Goal: Transaction & Acquisition: Download file/media

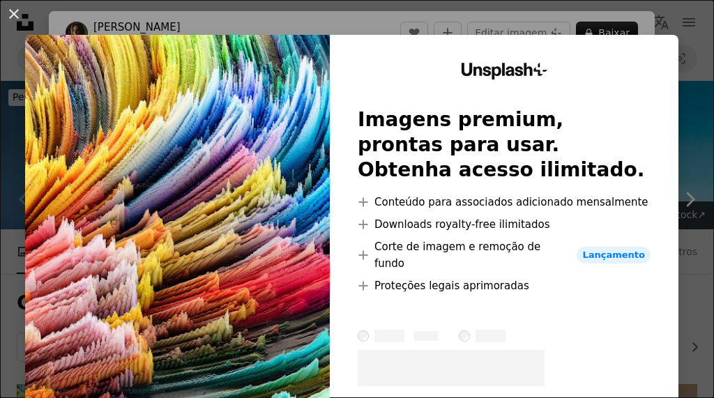
scroll to position [222, 0]
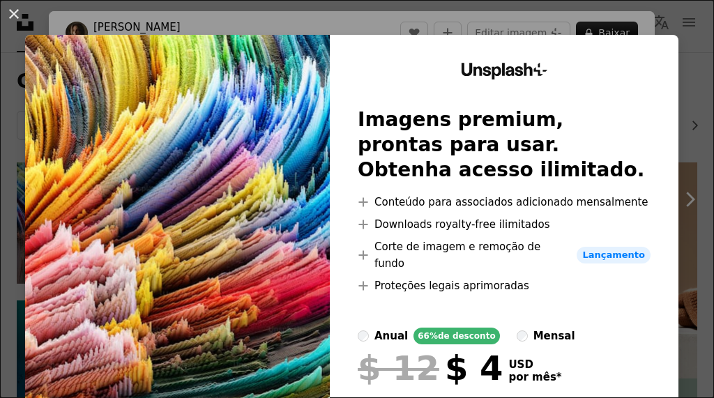
click at [13, 10] on button "An X shape" at bounding box center [14, 14] width 17 height 17
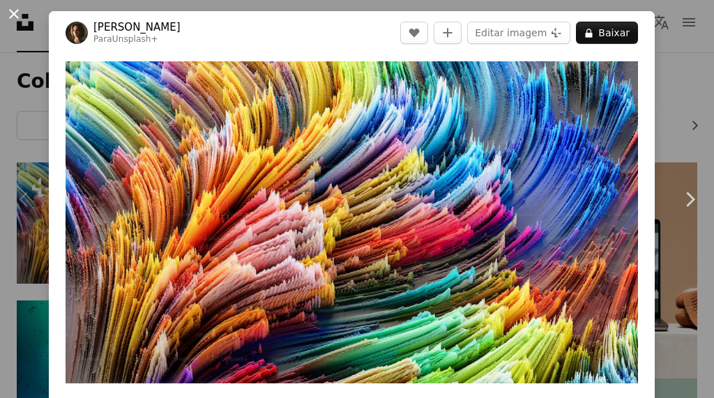
click at [15, 12] on button "An X shape" at bounding box center [14, 14] width 17 height 17
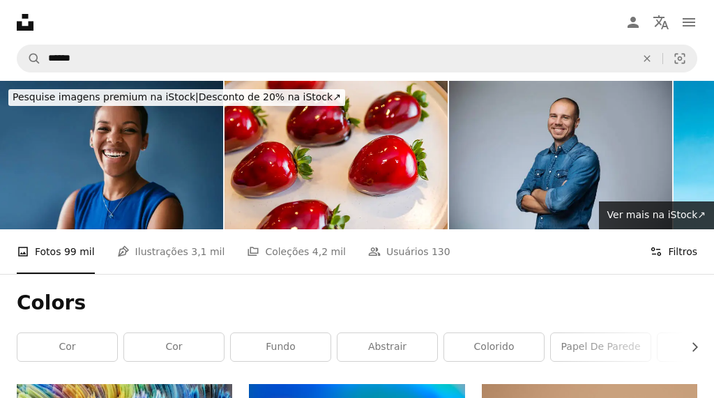
click at [683, 250] on button "Filters Filtros" at bounding box center [673, 251] width 47 height 45
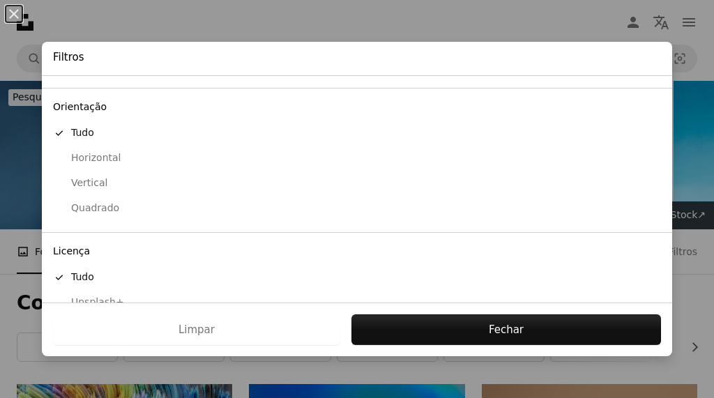
scroll to position [139, 0]
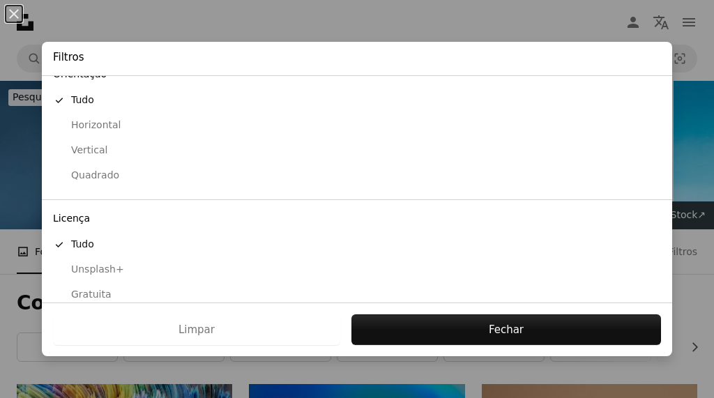
click at [96, 289] on div "Gratuita" at bounding box center [357, 295] width 608 height 14
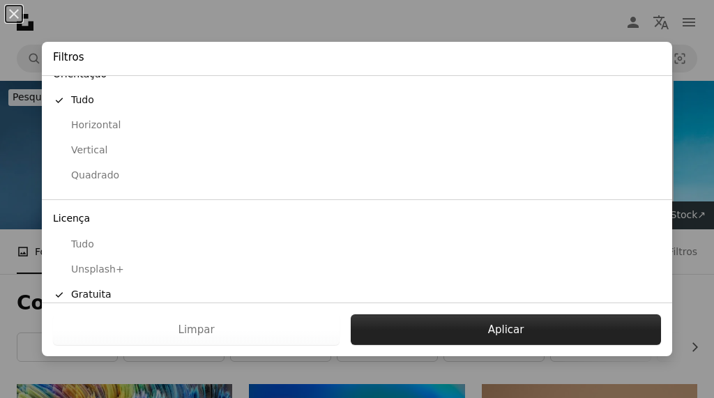
click at [395, 322] on button "Aplicar" at bounding box center [506, 330] width 310 height 31
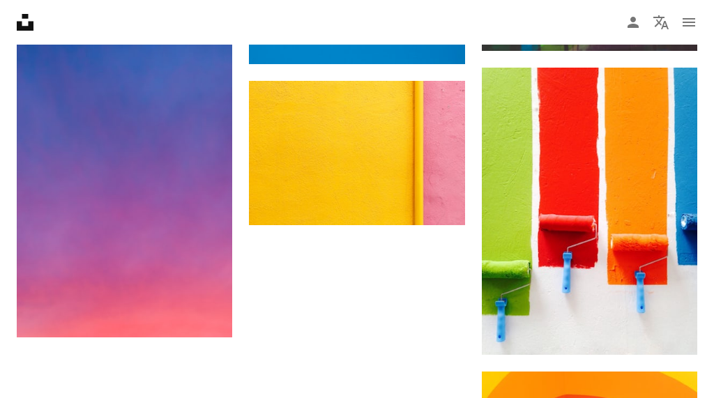
scroll to position [1678, 0]
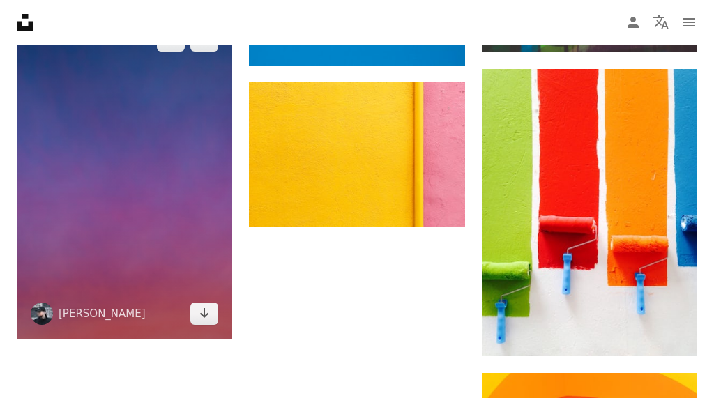
click at [153, 231] on img at bounding box center [125, 177] width 216 height 324
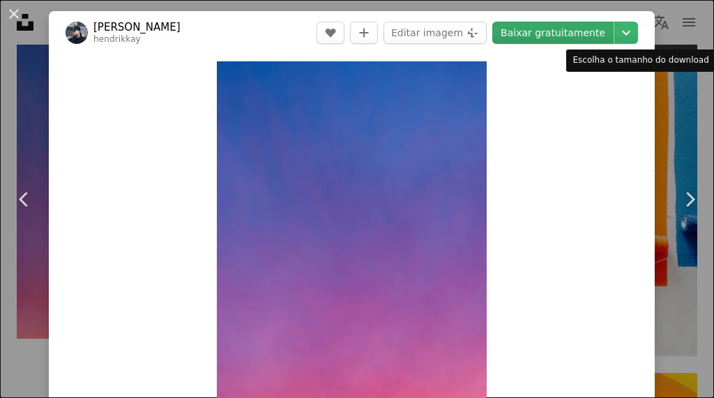
click at [593, 33] on link "Baixar gratuitamente" at bounding box center [552, 33] width 121 height 22
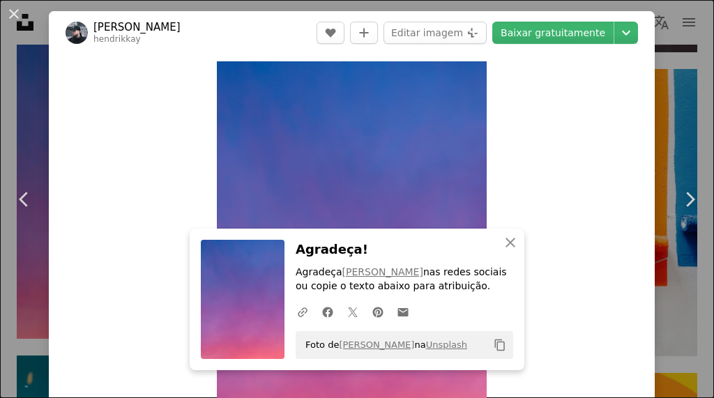
click at [14, 13] on button "An X shape" at bounding box center [14, 14] width 17 height 17
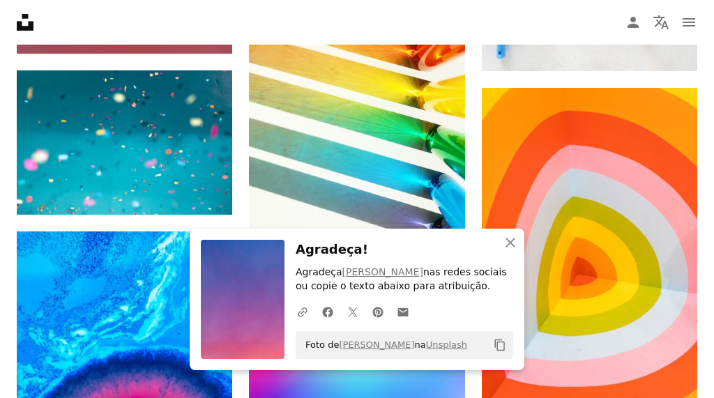
scroll to position [1988, 0]
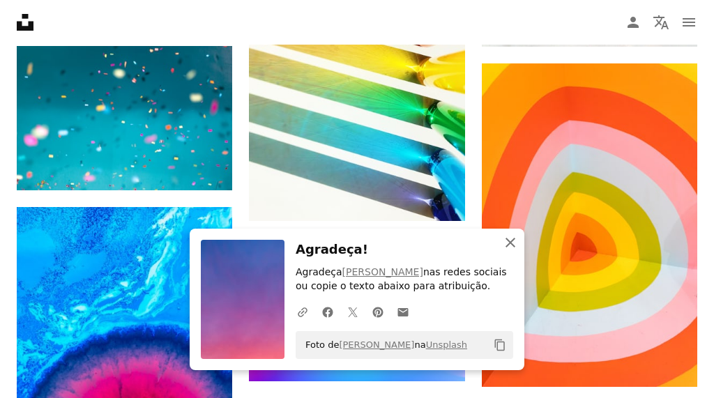
click at [519, 239] on button "An X shape Fechar" at bounding box center [511, 243] width 28 height 28
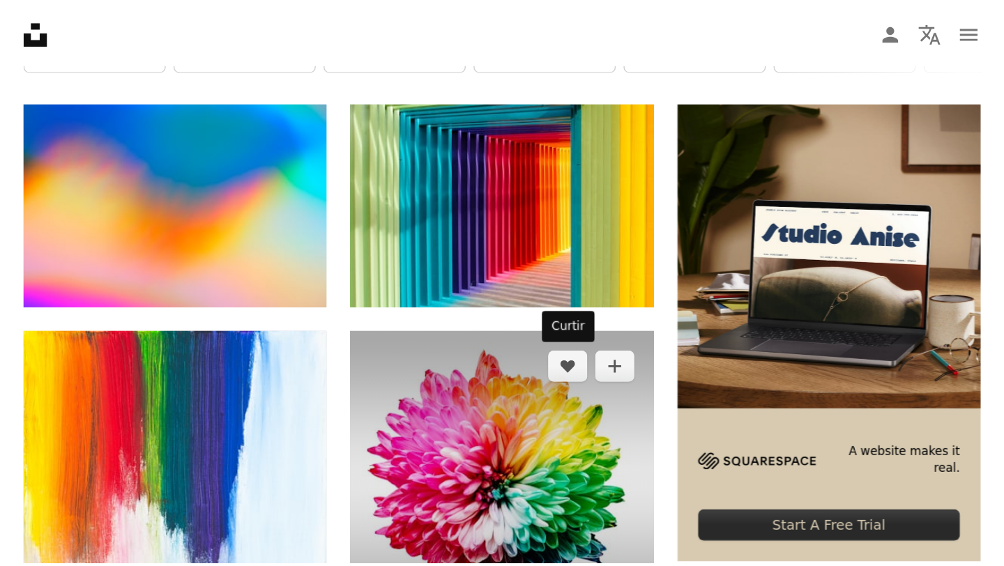
scroll to position [267, 0]
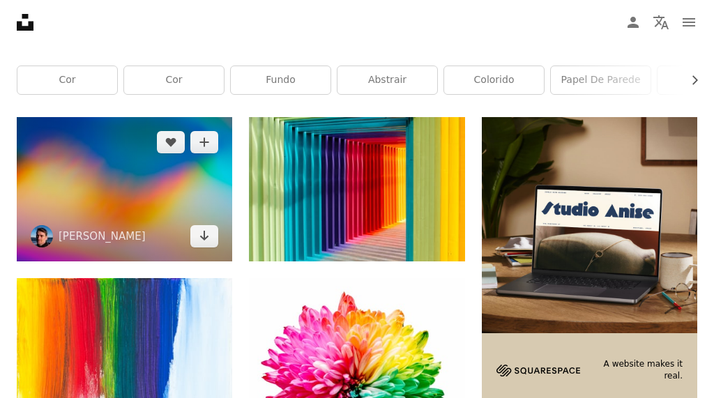
click at [174, 205] on img at bounding box center [125, 189] width 216 height 144
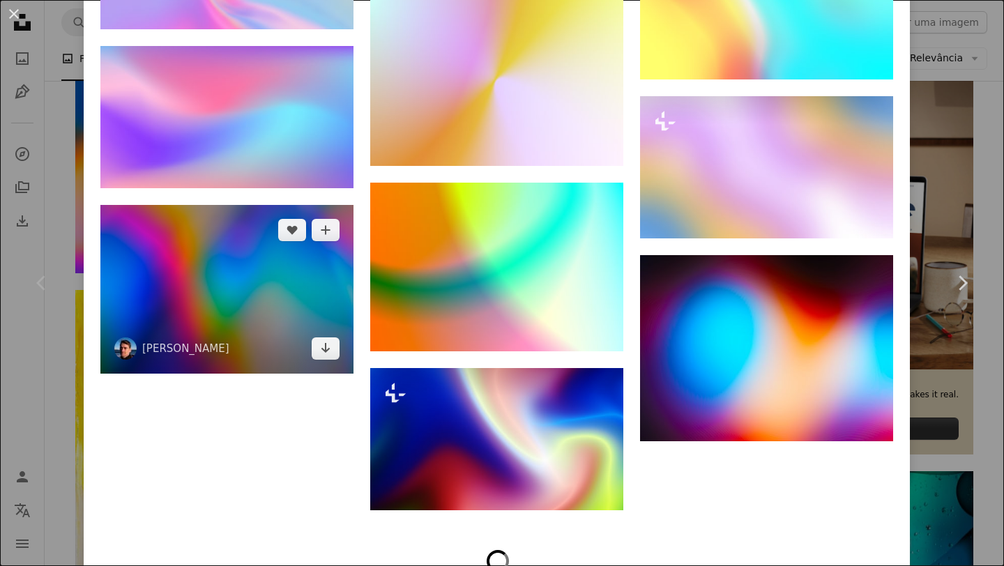
scroll to position [1927, 0]
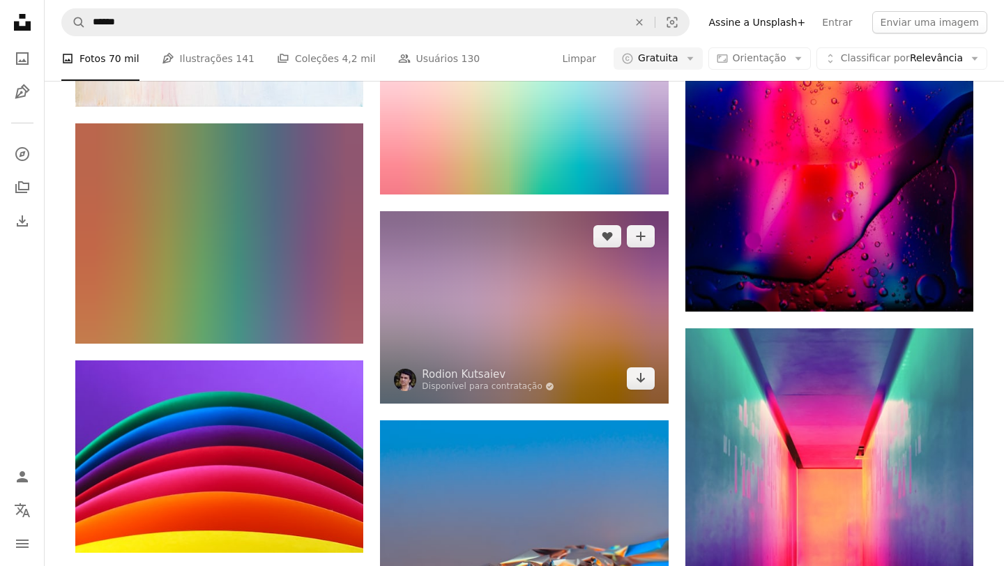
scroll to position [863, 0]
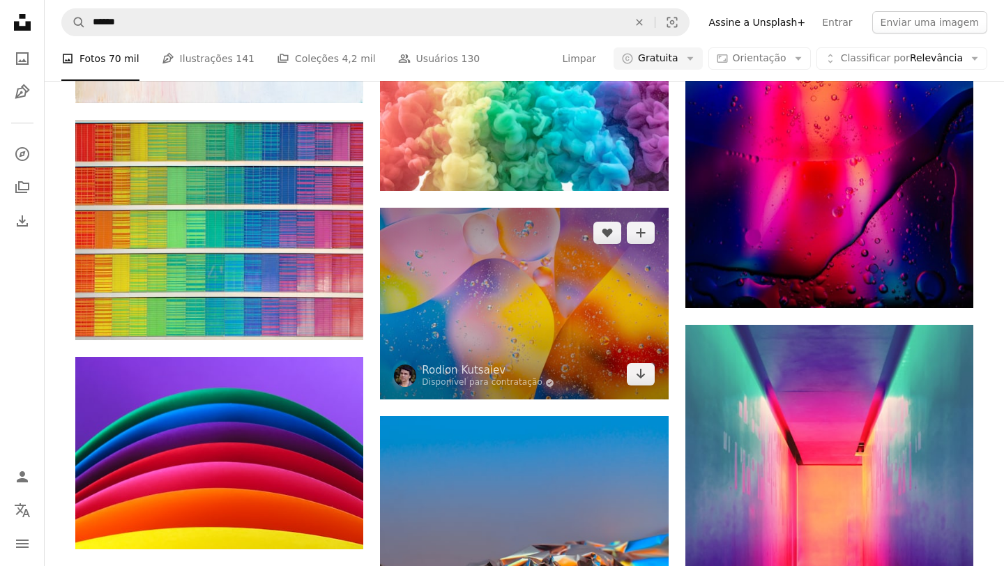
click at [570, 299] on img at bounding box center [524, 304] width 288 height 192
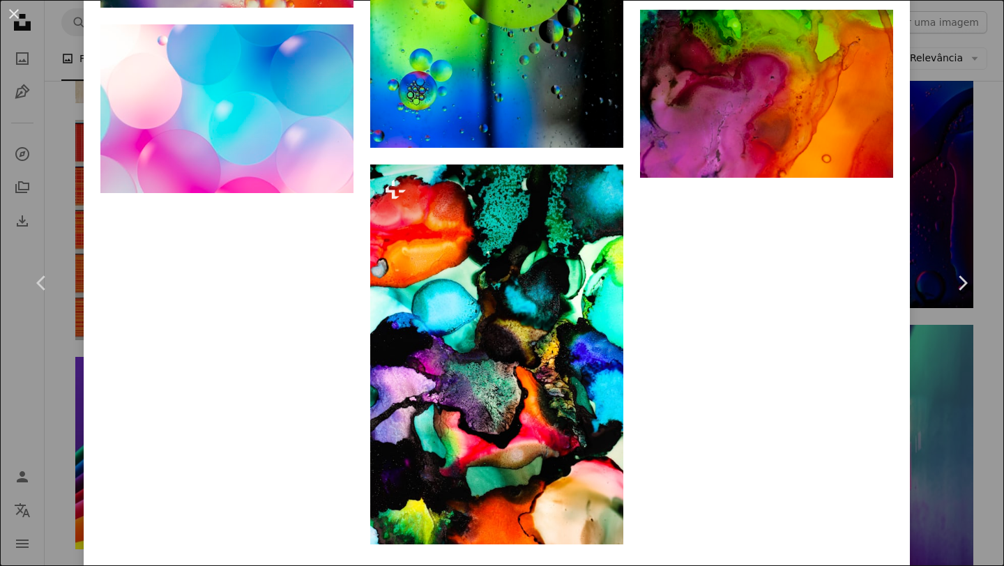
scroll to position [7826, 0]
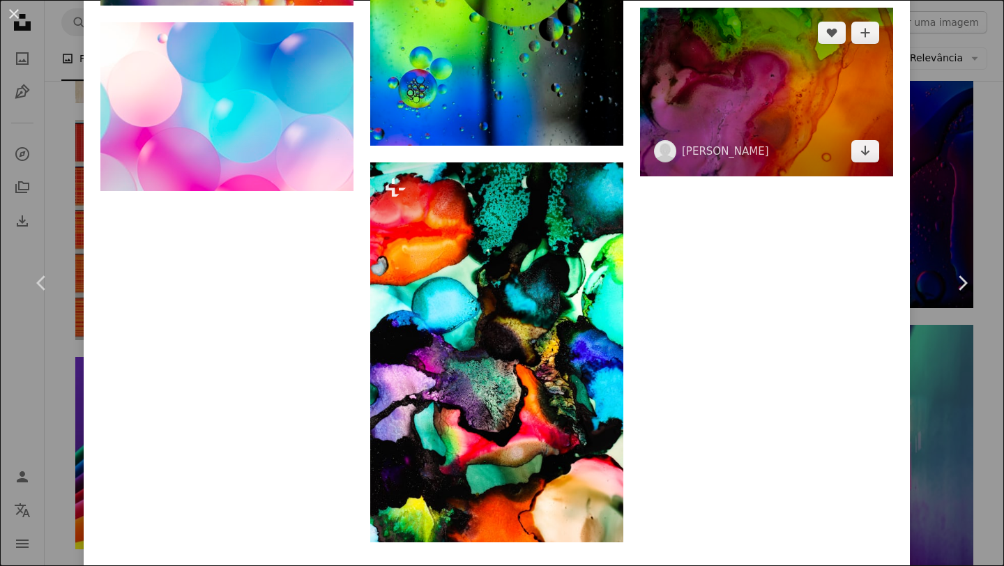
click at [713, 143] on img at bounding box center [766, 92] width 253 height 169
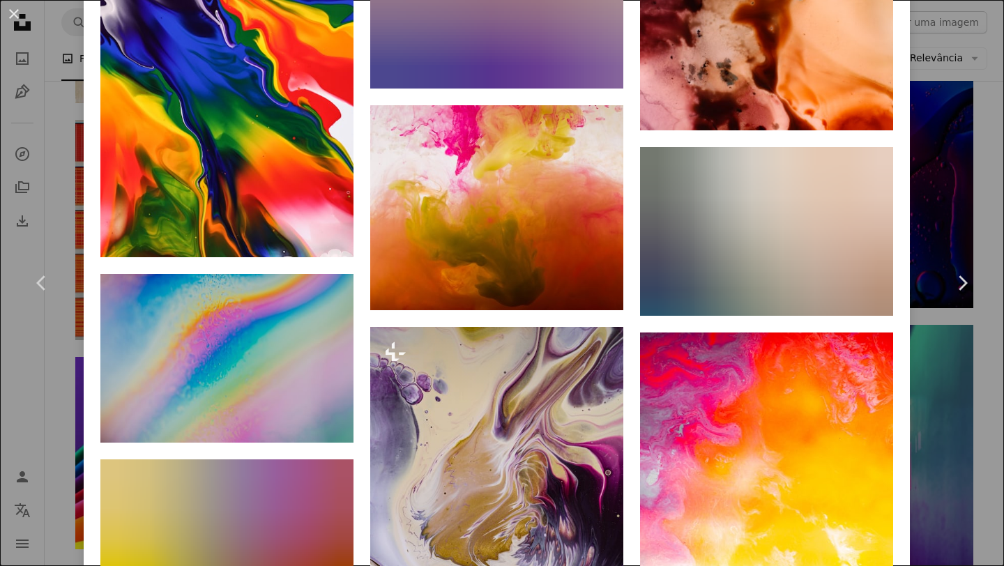
scroll to position [2488, 0]
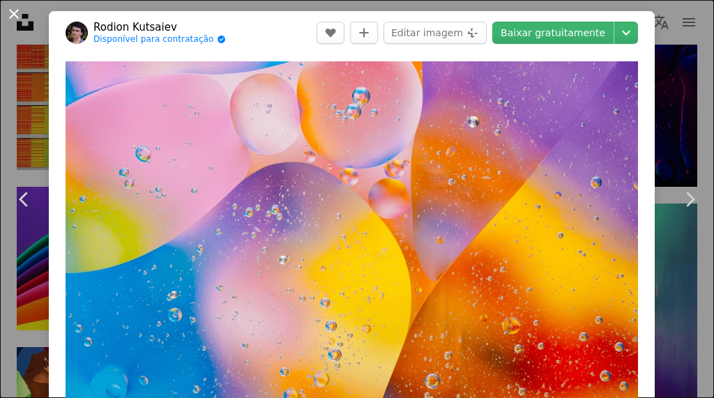
click at [15, 13] on button "An X shape" at bounding box center [14, 14] width 17 height 17
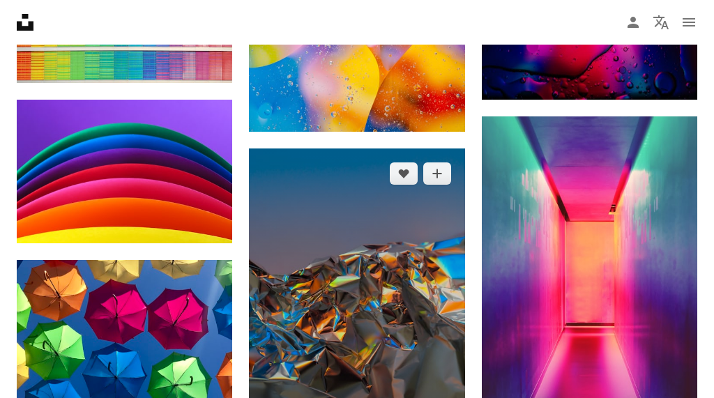
scroll to position [952, 0]
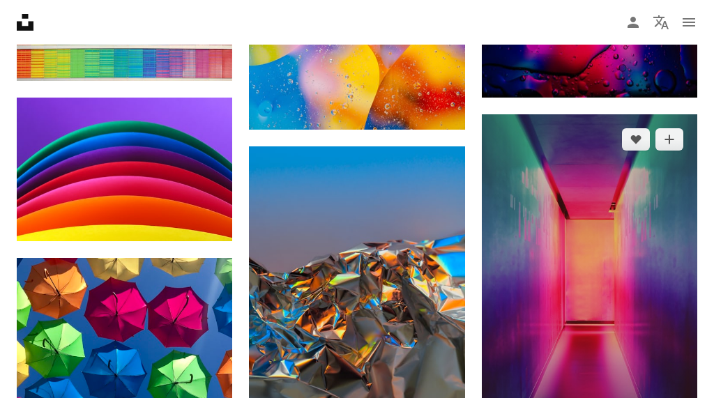
click at [570, 253] on img at bounding box center [590, 276] width 216 height 324
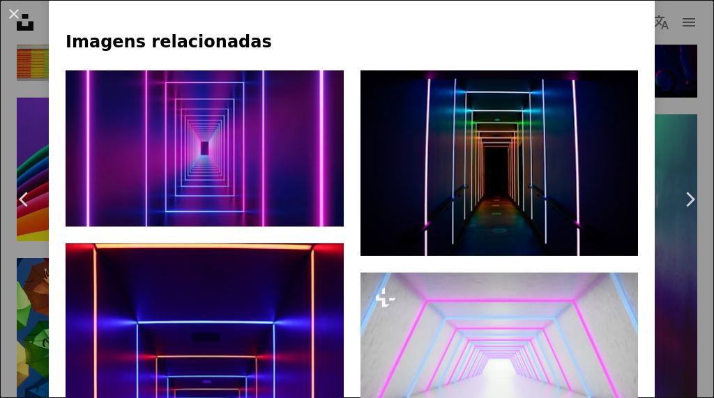
scroll to position [953, 0]
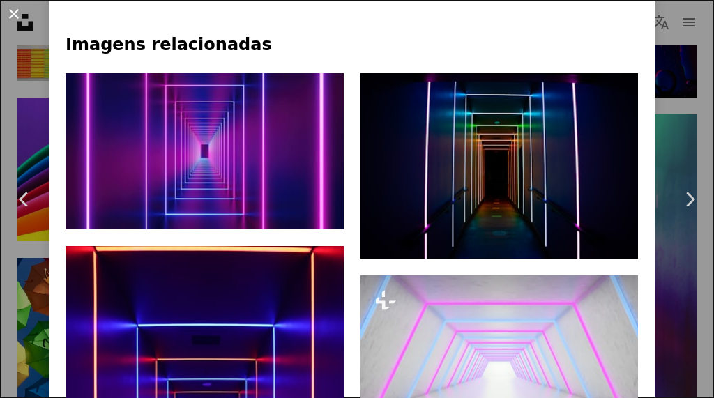
click at [12, 18] on button "An X shape" at bounding box center [14, 14] width 17 height 17
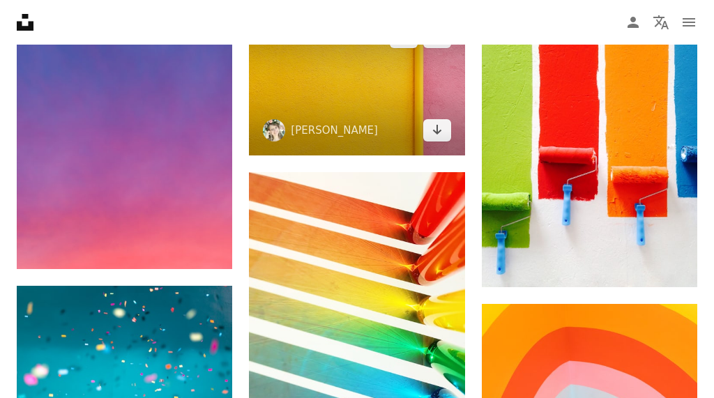
scroll to position [1739, 0]
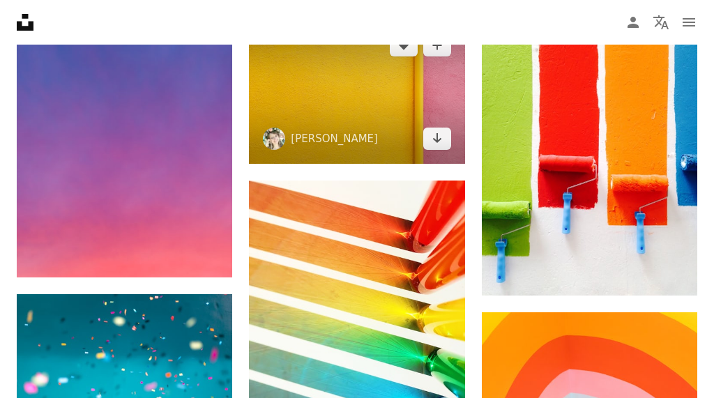
click at [356, 105] on img at bounding box center [357, 92] width 216 height 144
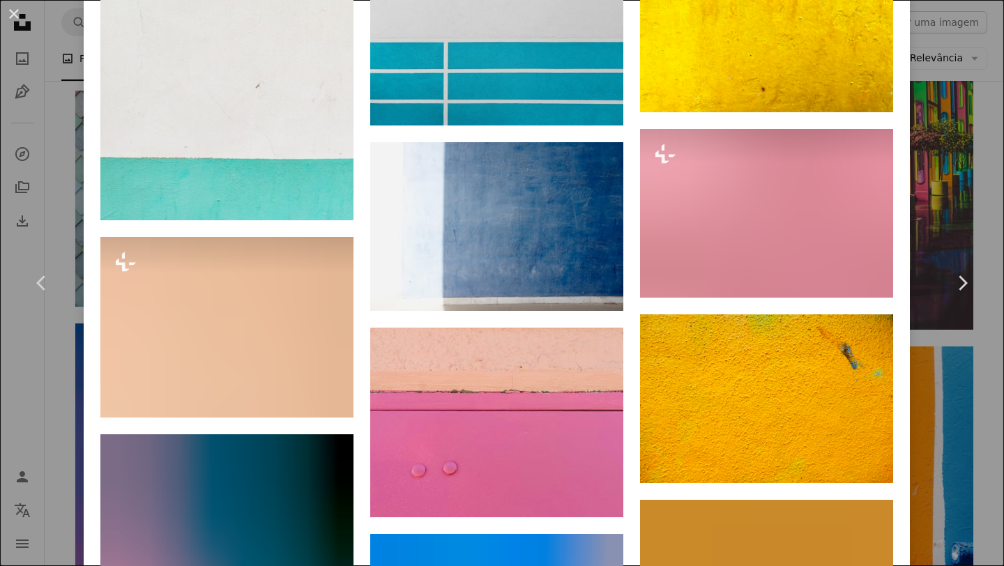
scroll to position [5947, 0]
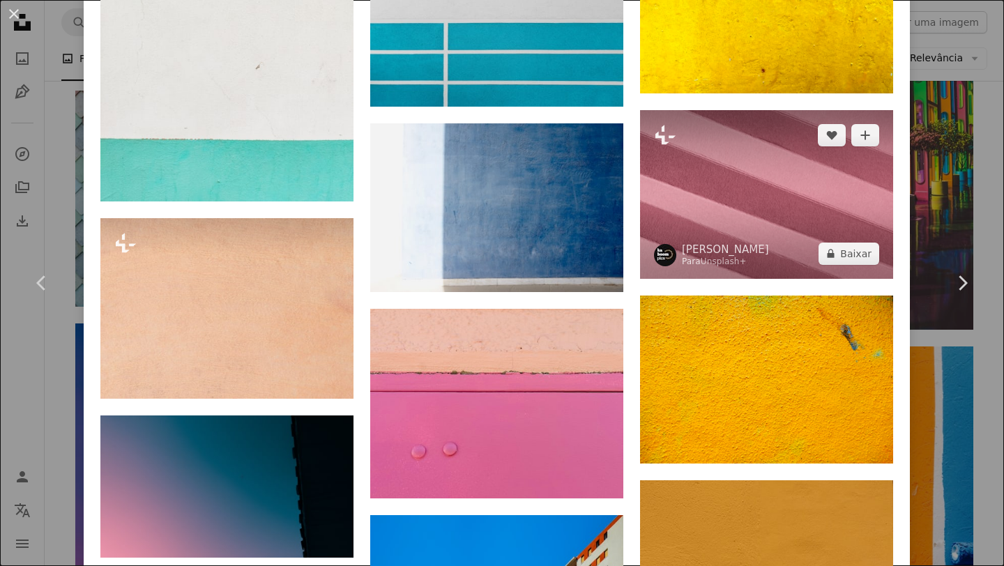
click at [713, 222] on img at bounding box center [766, 194] width 253 height 169
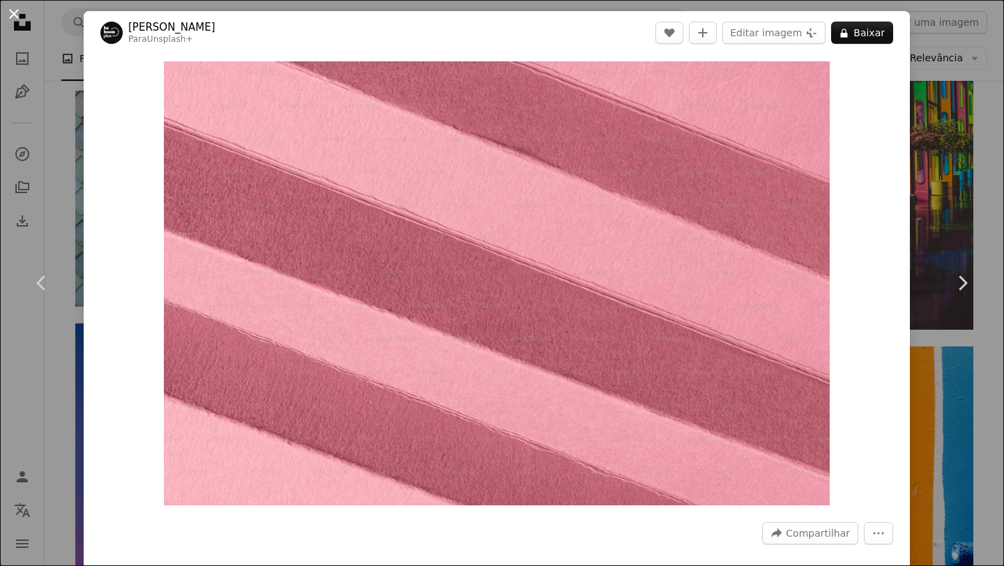
click at [15, 15] on button "An X shape" at bounding box center [14, 14] width 17 height 17
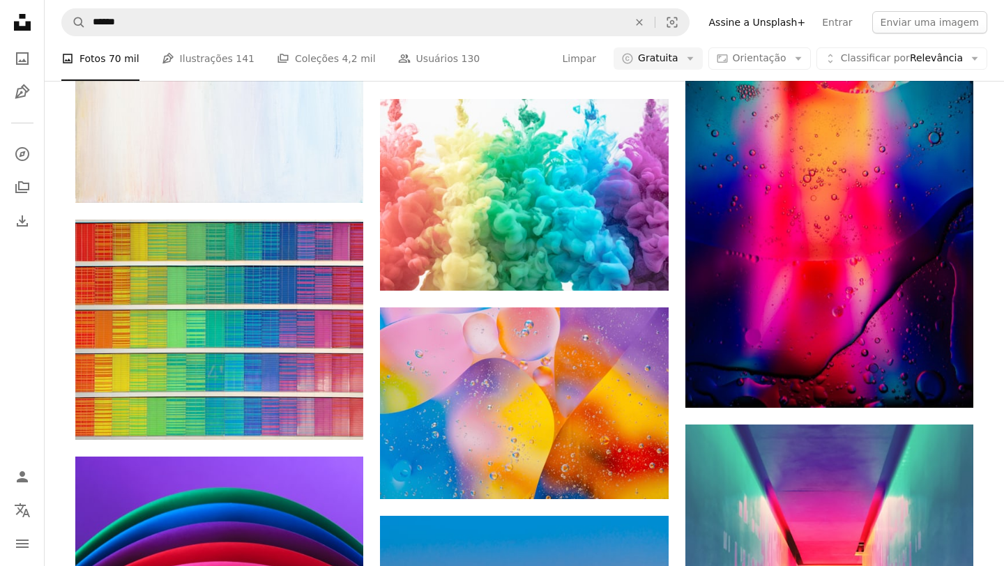
scroll to position [764, 0]
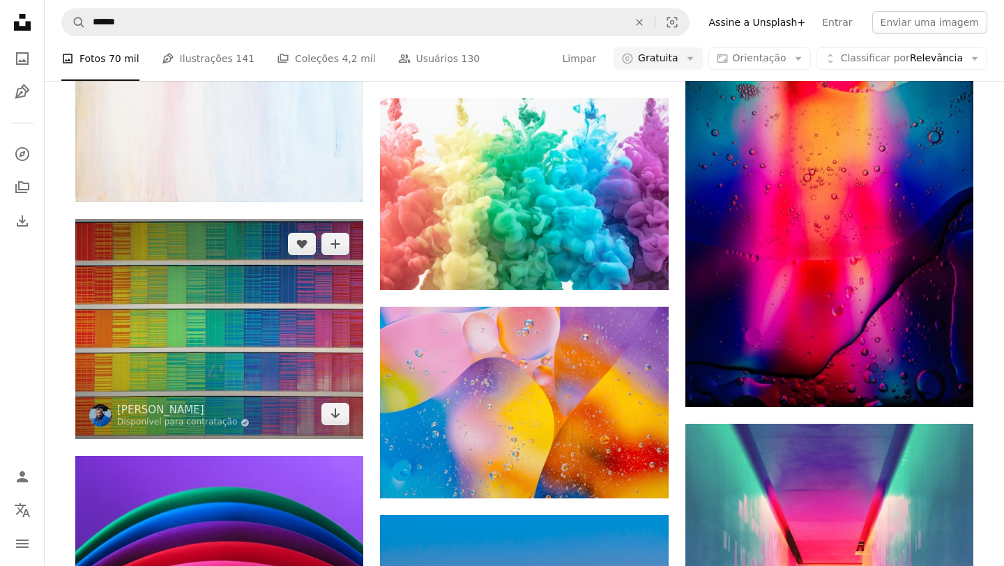
click at [252, 297] on img at bounding box center [219, 329] width 288 height 221
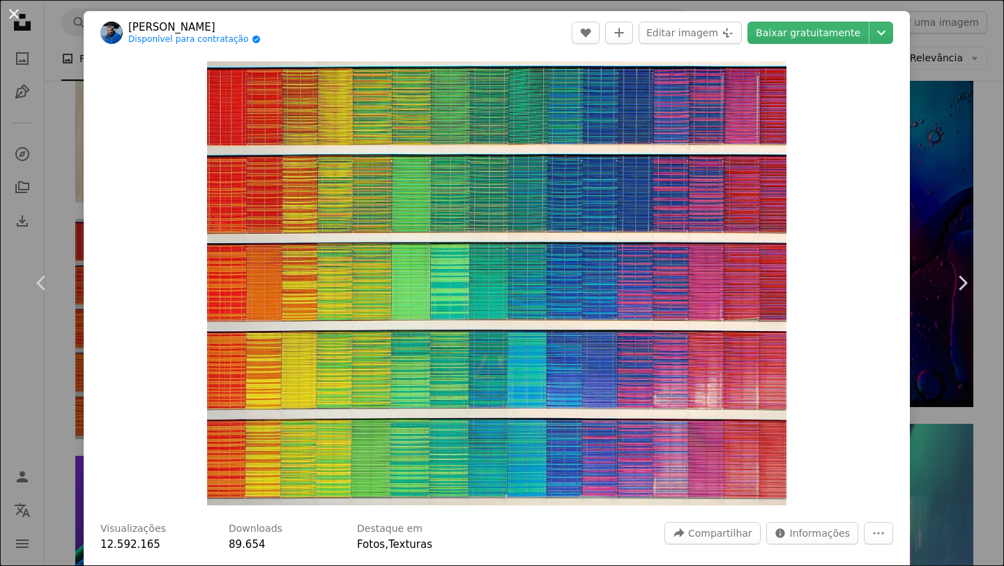
click at [15, 15] on button "An X shape" at bounding box center [14, 14] width 17 height 17
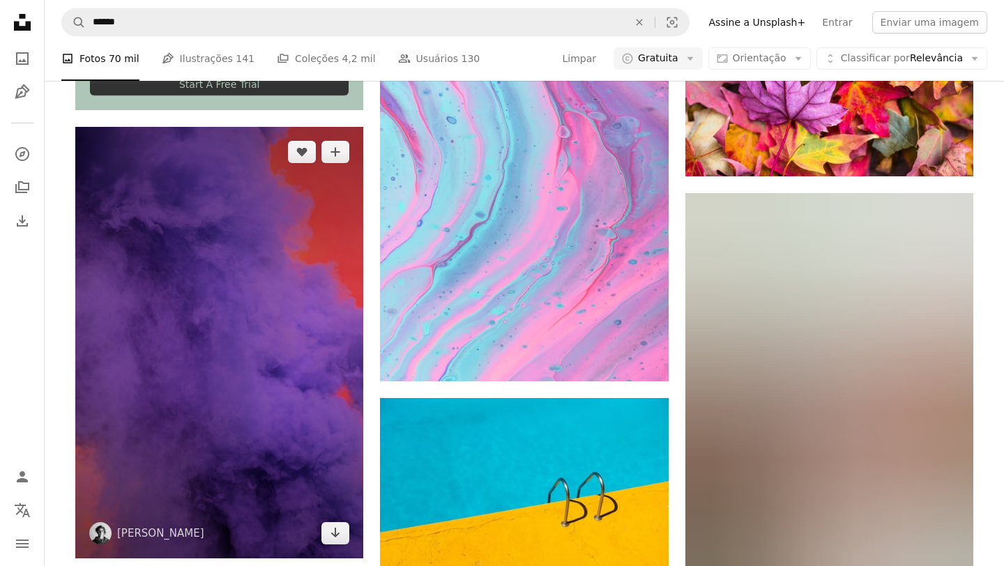
scroll to position [3885, 0]
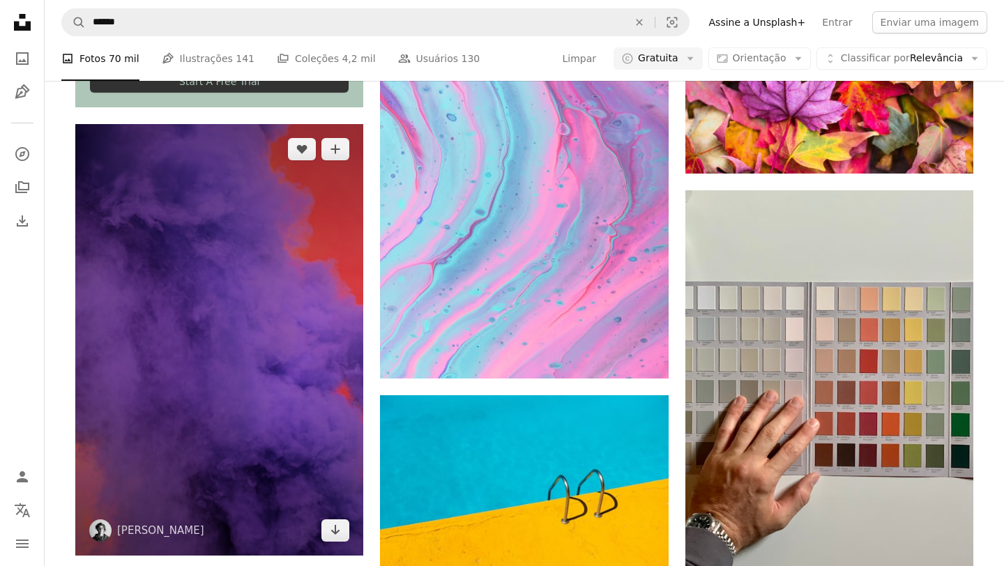
click at [289, 237] on img at bounding box center [219, 340] width 288 height 432
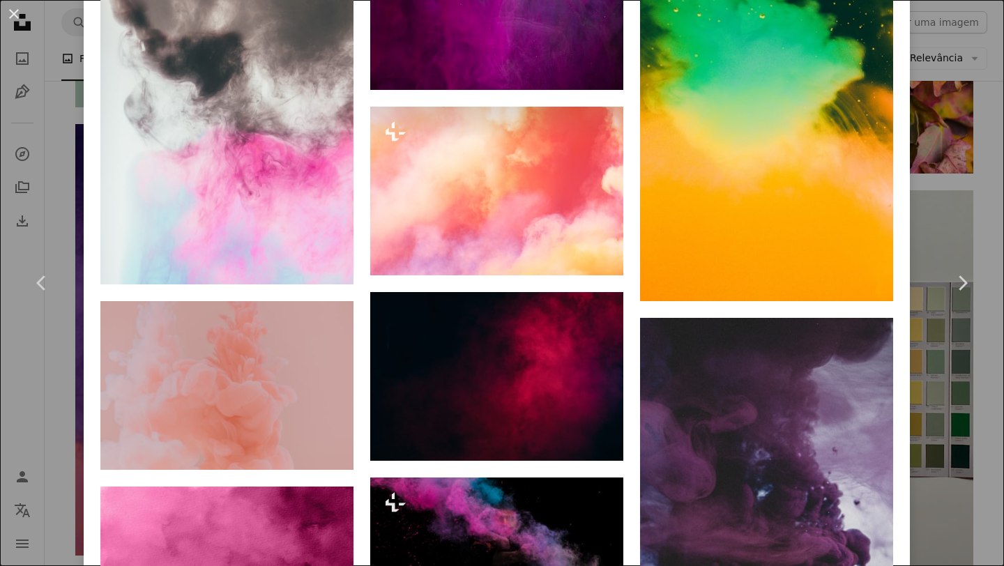
scroll to position [1437, 0]
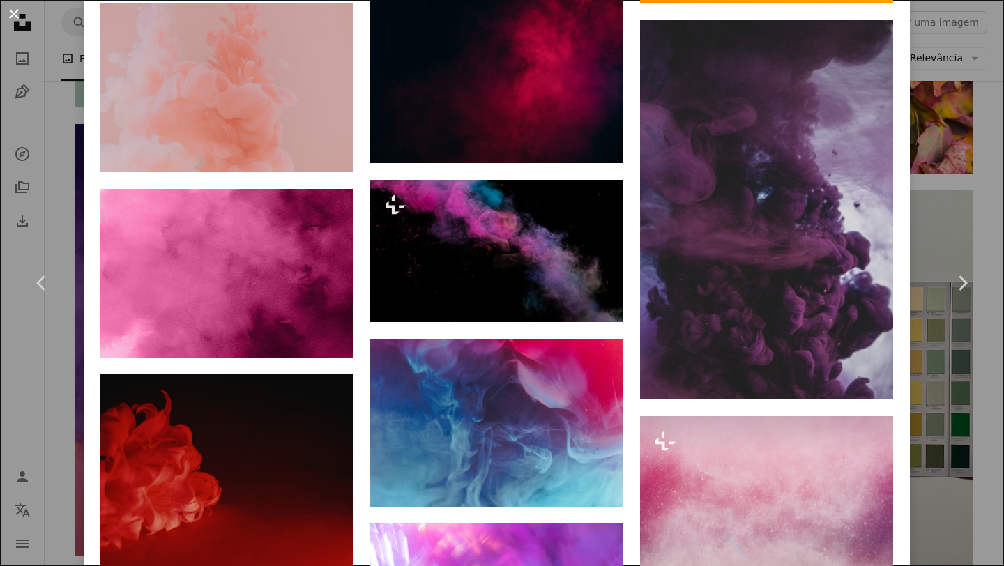
click at [14, 13] on button "An X shape" at bounding box center [14, 14] width 17 height 17
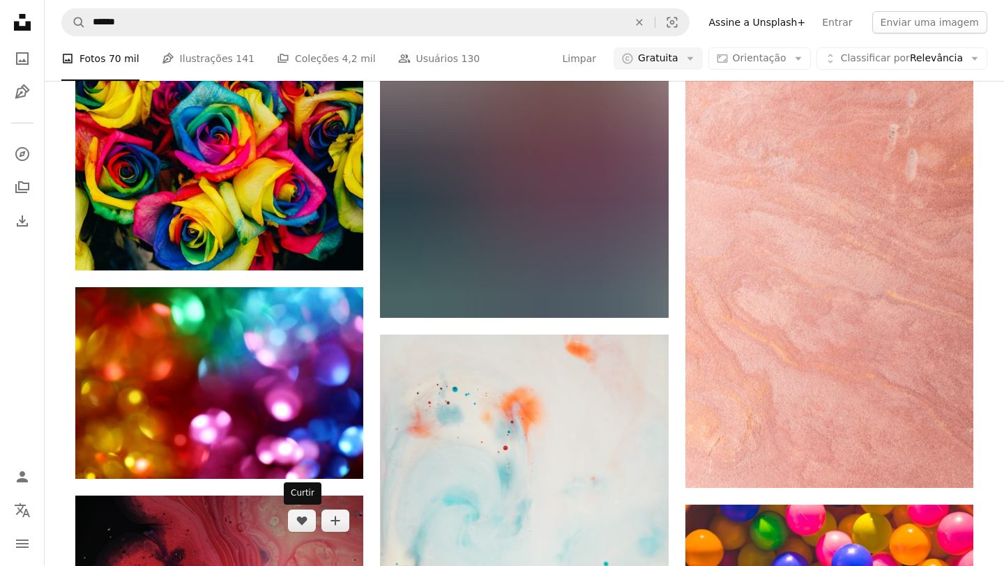
scroll to position [6459, 0]
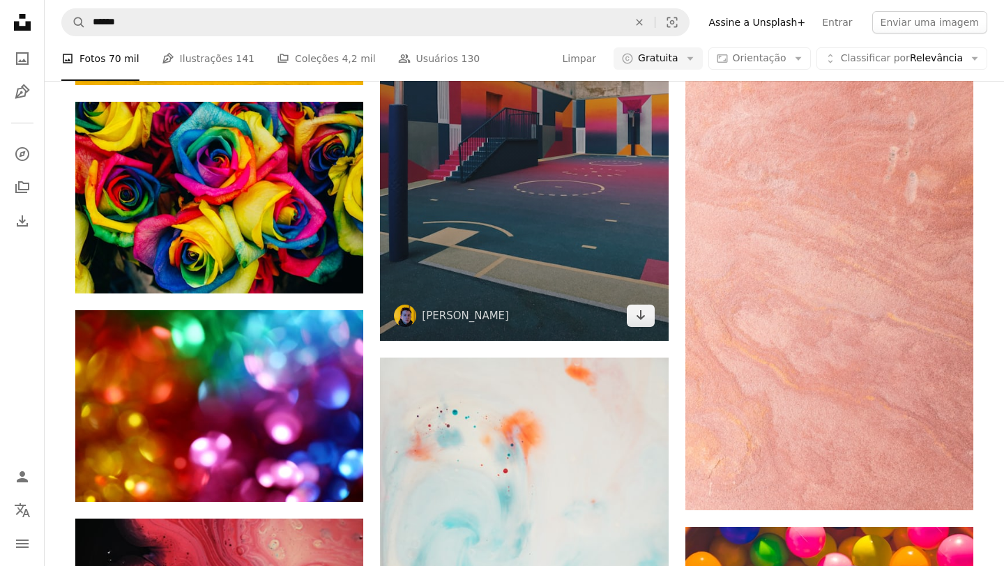
click at [517, 138] on img at bounding box center [524, 149] width 288 height 384
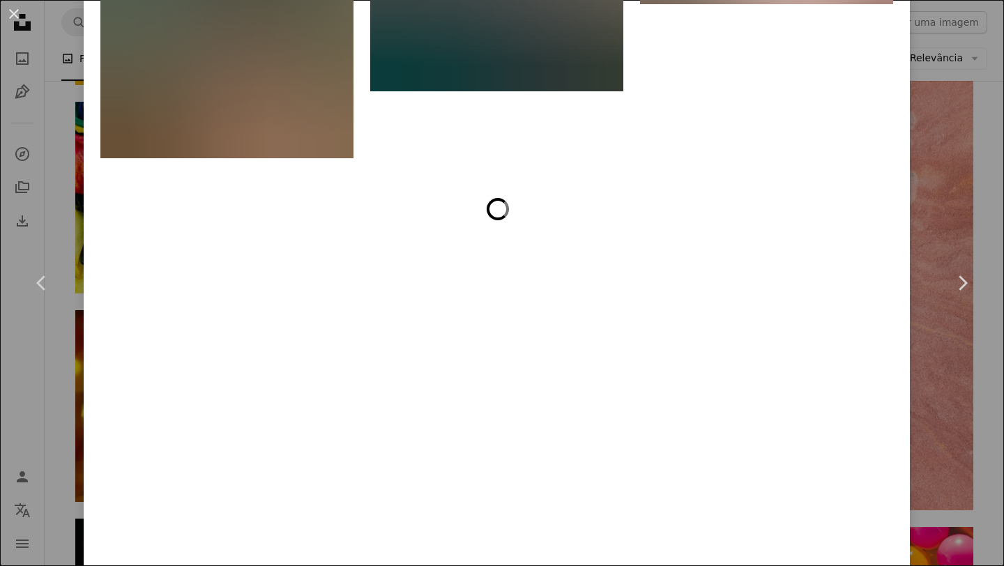
scroll to position [9821, 0]
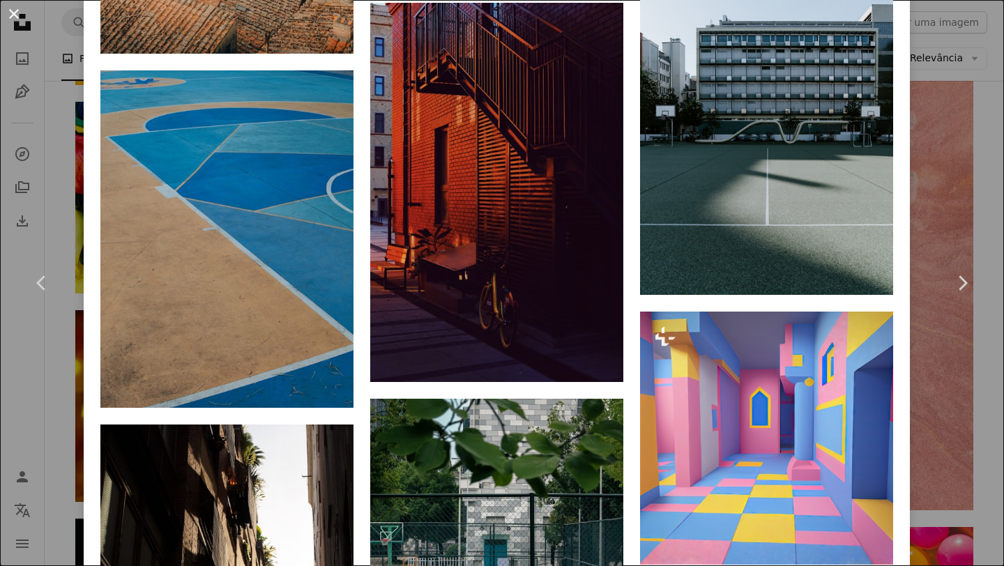
click at [15, 14] on button "An X shape" at bounding box center [14, 14] width 17 height 17
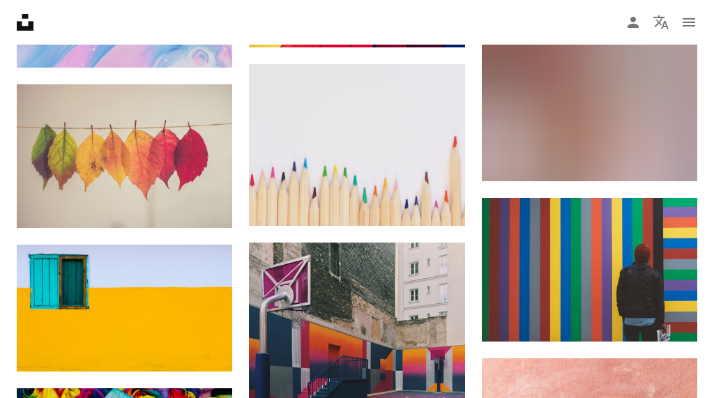
scroll to position [4769, 0]
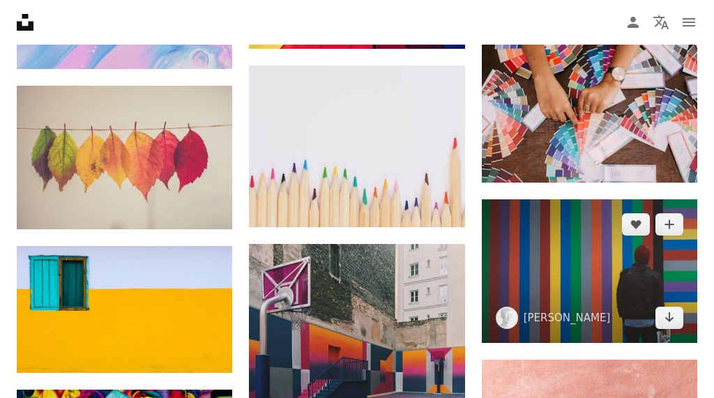
click at [591, 266] on img at bounding box center [590, 271] width 216 height 144
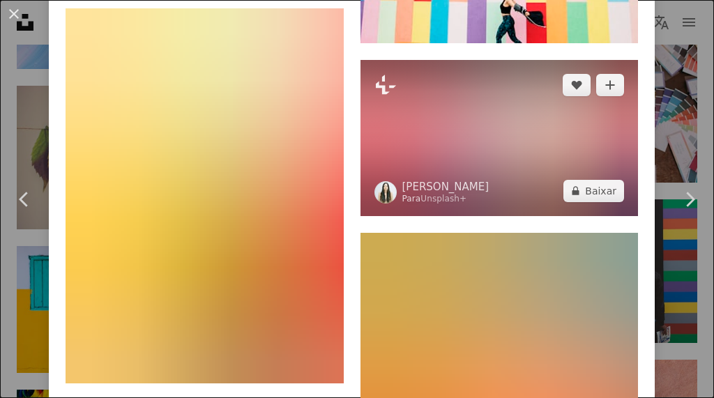
scroll to position [1138, 0]
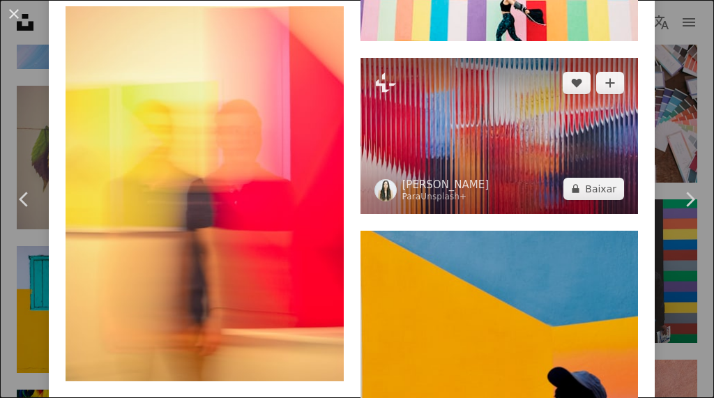
click at [540, 139] on img at bounding box center [500, 136] width 278 height 156
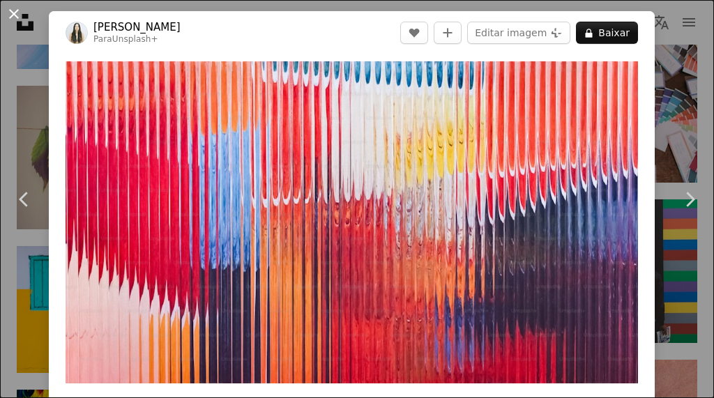
click at [17, 16] on button "An X shape" at bounding box center [14, 14] width 17 height 17
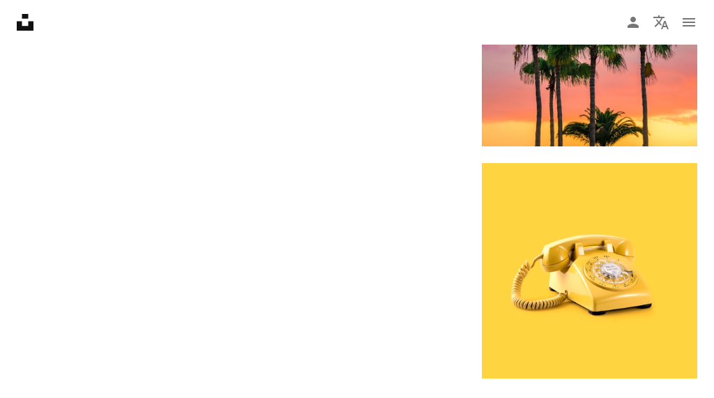
scroll to position [7425, 0]
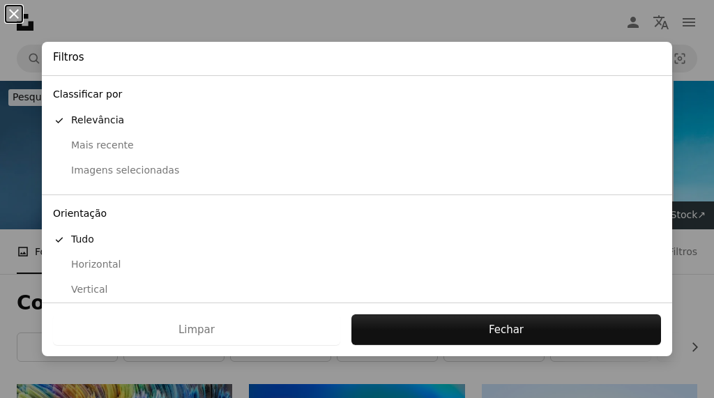
click at [15, 15] on button "An X shape" at bounding box center [14, 14] width 17 height 17
